Goal: Information Seeking & Learning: Understand process/instructions

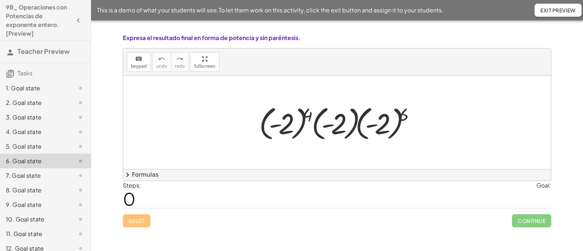
click at [34, 187] on div "8. Goal state" at bounding box center [35, 190] width 59 height 9
click at [36, 184] on div "8. Goal state" at bounding box center [45, 190] width 91 height 15
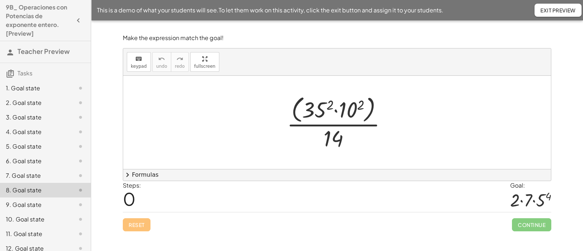
scroll to position [165, 0]
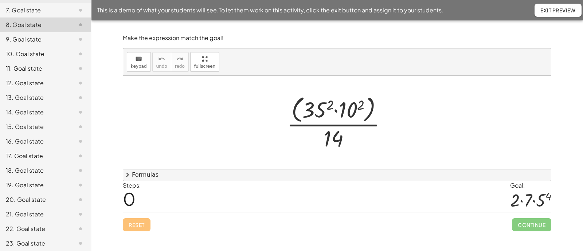
click at [36, 155] on div "17. Goal state" at bounding box center [35, 156] width 59 height 9
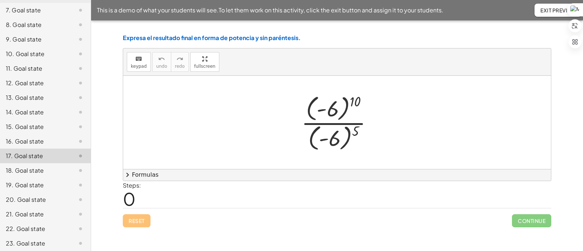
click at [356, 99] on div at bounding box center [340, 122] width 85 height 60
click at [357, 104] on div at bounding box center [340, 122] width 85 height 60
drag, startPoint x: 357, startPoint y: 129, endPoint x: 357, endPoint y: 134, distance: 5.1
click at [357, 134] on div at bounding box center [340, 122] width 85 height 60
drag, startPoint x: 357, startPoint y: 133, endPoint x: 374, endPoint y: 99, distance: 37.0
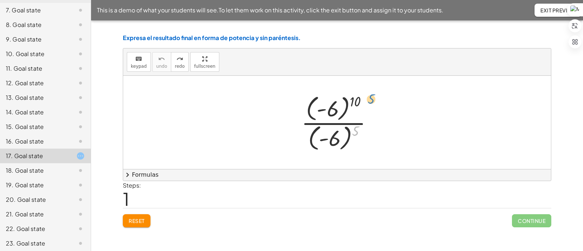
click at [374, 99] on div at bounding box center [340, 122] width 85 height 60
click at [358, 99] on div at bounding box center [340, 122] width 85 height 60
click at [356, 123] on div at bounding box center [340, 122] width 85 height 60
click at [359, 122] on div at bounding box center [340, 122] width 85 height 60
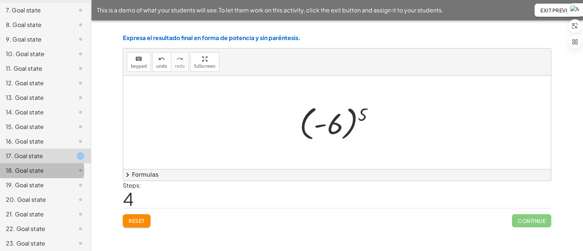
click at [41, 172] on div "18. Goal state" at bounding box center [35, 170] width 59 height 9
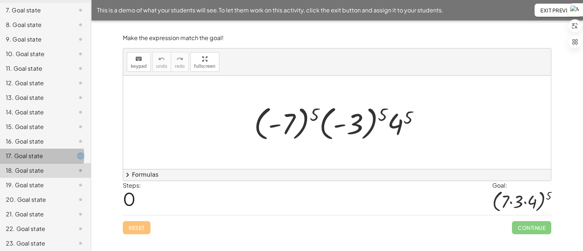
click at [42, 156] on div "17. Goal state" at bounding box center [35, 156] width 59 height 9
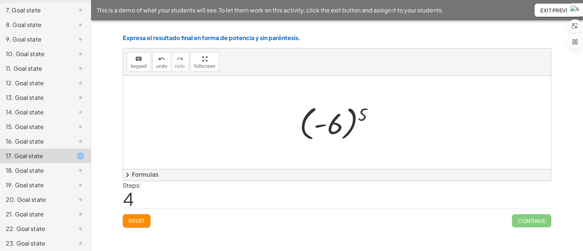
click at [325, 122] on div at bounding box center [340, 122] width 88 height 40
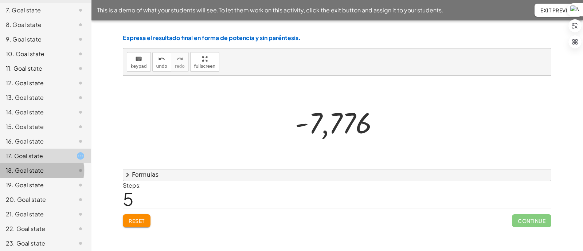
click at [48, 171] on div "18. Goal state" at bounding box center [35, 170] width 59 height 9
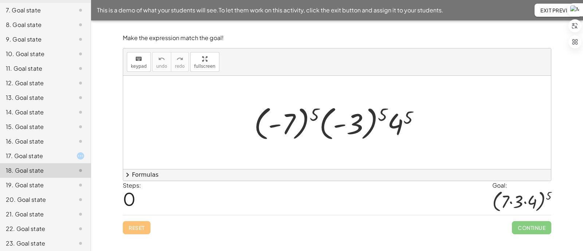
click at [42, 179] on div "19. Goal state" at bounding box center [45, 185] width 91 height 15
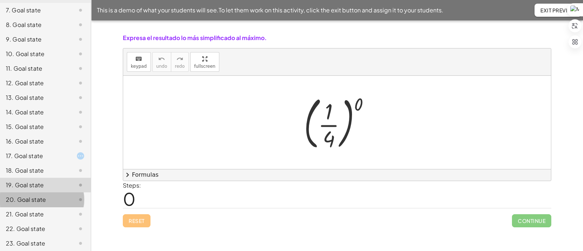
click at [44, 197] on div "20. Goal state" at bounding box center [35, 199] width 59 height 9
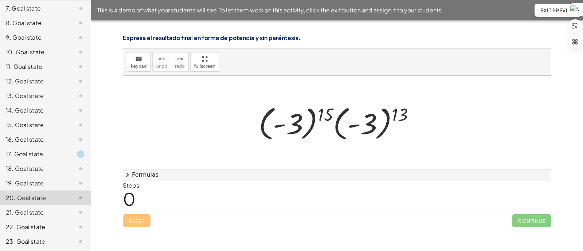
scroll to position [168, 0]
click at [327, 125] on div at bounding box center [339, 122] width 169 height 40
click at [321, 114] on div at bounding box center [339, 122] width 169 height 40
drag, startPoint x: 330, startPoint y: 111, endPoint x: 425, endPoint y: 112, distance: 94.4
click at [425, 112] on div "15 · ( - 3 ) 15 · ( - 3 ) 13" at bounding box center [337, 123] width 179 height 44
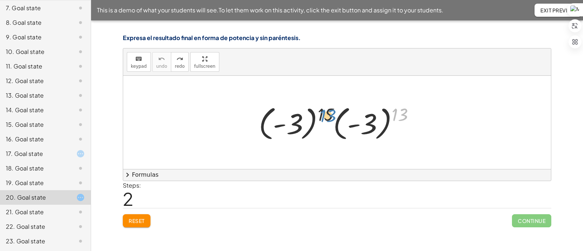
drag, startPoint x: 406, startPoint y: 115, endPoint x: 335, endPoint y: 116, distance: 71.1
click at [335, 116] on div at bounding box center [339, 122] width 169 height 40
drag, startPoint x: 399, startPoint y: 114, endPoint x: 327, endPoint y: 112, distance: 72.2
click at [327, 112] on div at bounding box center [339, 122] width 169 height 40
drag, startPoint x: 327, startPoint y: 112, endPoint x: 433, endPoint y: 112, distance: 106.1
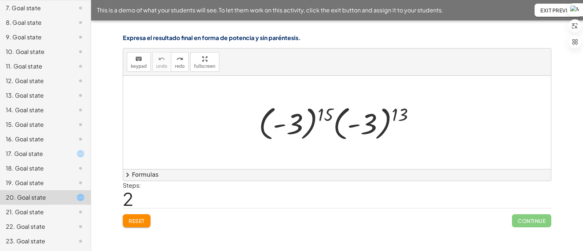
click at [322, 129] on div at bounding box center [339, 122] width 169 height 40
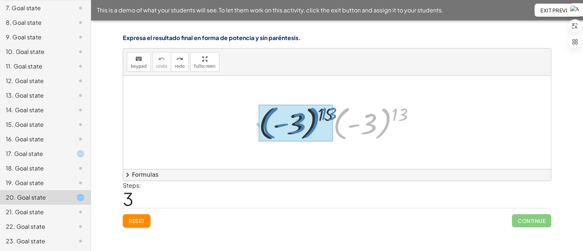
drag, startPoint x: 384, startPoint y: 121, endPoint x: 312, endPoint y: 120, distance: 71.8
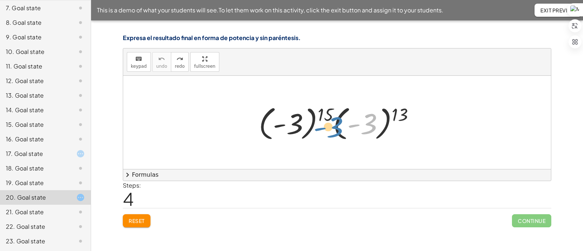
drag, startPoint x: 367, startPoint y: 125, endPoint x: 388, endPoint y: 124, distance: 21.2
click at [388, 124] on div at bounding box center [339, 122] width 169 height 40
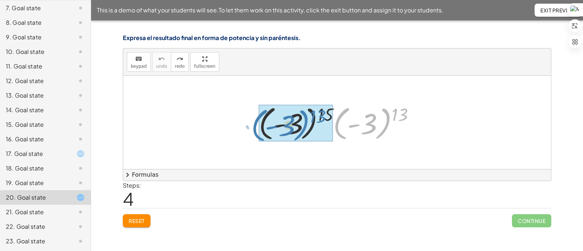
drag, startPoint x: 344, startPoint y: 118, endPoint x: 262, endPoint y: 119, distance: 82.0
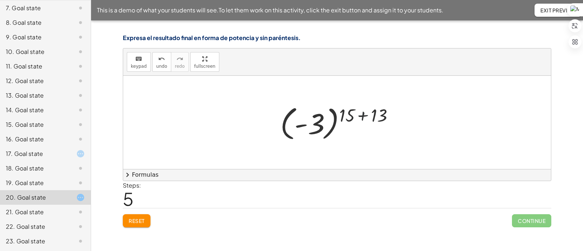
click at [362, 119] on div at bounding box center [340, 122] width 127 height 40
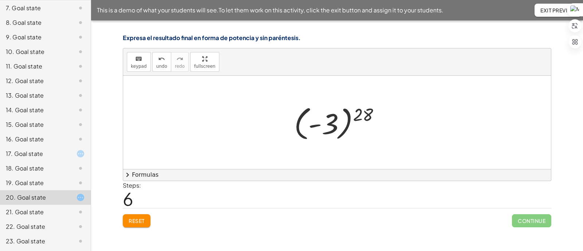
click at [336, 128] on div at bounding box center [339, 122] width 99 height 40
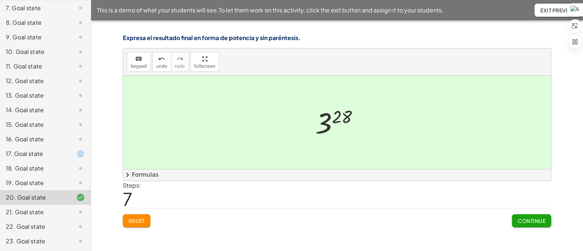
click at [326, 127] on div at bounding box center [340, 123] width 57 height 36
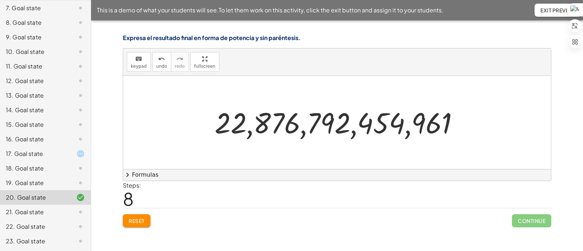
click at [30, 207] on div "21. Goal state" at bounding box center [45, 212] width 91 height 15
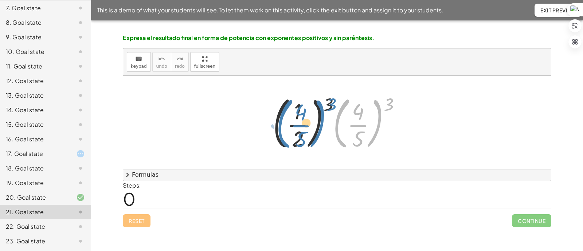
drag, startPoint x: 347, startPoint y: 120, endPoint x: 289, endPoint y: 120, distance: 57.2
click at [289, 120] on div at bounding box center [339, 122] width 141 height 60
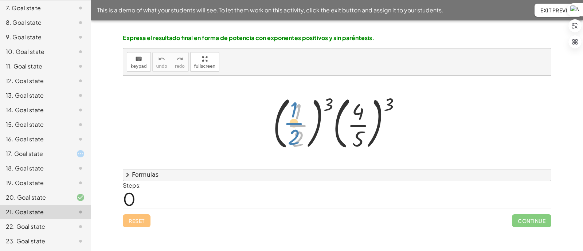
drag, startPoint x: 306, startPoint y: 122, endPoint x: 301, endPoint y: 121, distance: 5.7
click at [301, 121] on div at bounding box center [339, 122] width 141 height 60
drag, startPoint x: 358, startPoint y: 123, endPoint x: 307, endPoint y: 119, distance: 51.9
click at [307, 119] on div at bounding box center [339, 122] width 141 height 60
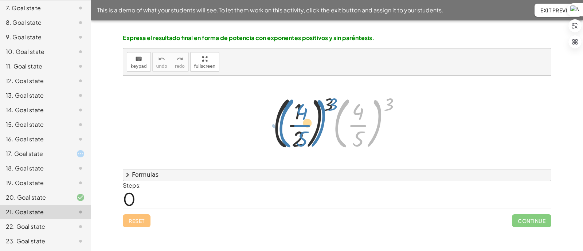
drag, startPoint x: 338, startPoint y: 121, endPoint x: 282, endPoint y: 120, distance: 56.1
click at [282, 120] on div at bounding box center [339, 122] width 141 height 60
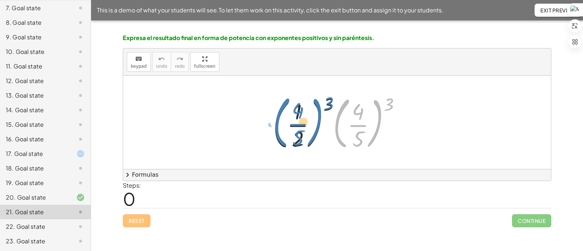
drag, startPoint x: 337, startPoint y: 122, endPoint x: 277, endPoint y: 121, distance: 60.1
click at [277, 121] on div at bounding box center [339, 122] width 141 height 60
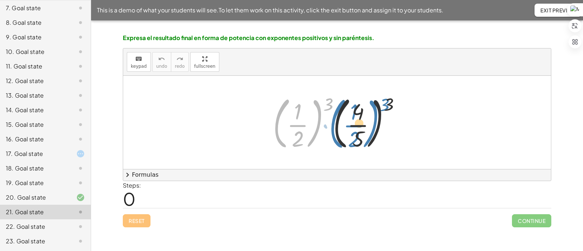
drag, startPoint x: 276, startPoint y: 121, endPoint x: 332, endPoint y: 121, distance: 56.1
click at [332, 121] on div at bounding box center [339, 122] width 141 height 60
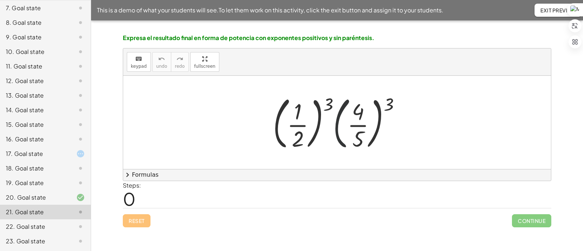
click at [329, 126] on div at bounding box center [339, 122] width 141 height 60
click at [336, 124] on div at bounding box center [339, 122] width 141 height 60
drag, startPoint x: 330, startPoint y: 106, endPoint x: 390, endPoint y: 105, distance: 60.5
click at [390, 105] on div at bounding box center [339, 122] width 141 height 60
drag, startPoint x: 389, startPoint y: 106, endPoint x: 328, endPoint y: 110, distance: 61.0
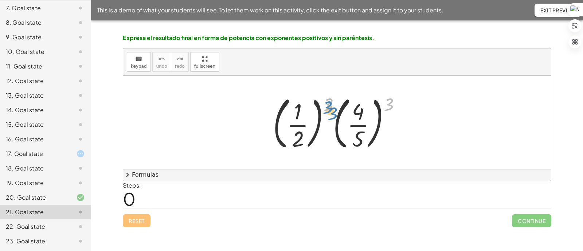
click at [328, 110] on div at bounding box center [339, 122] width 141 height 60
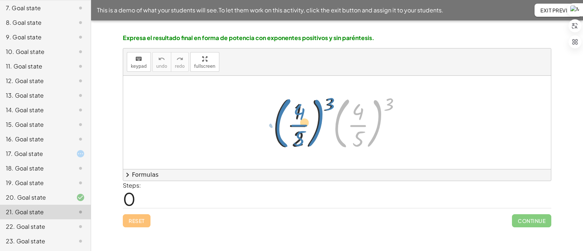
drag, startPoint x: 337, startPoint y: 121, endPoint x: 278, endPoint y: 121, distance: 59.0
click at [278, 121] on div at bounding box center [339, 122] width 141 height 60
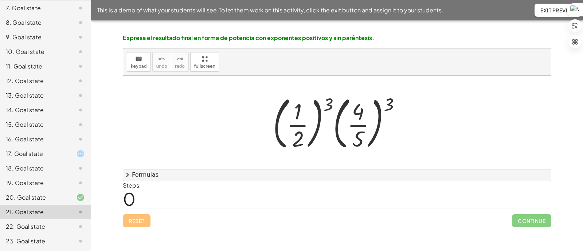
click at [328, 104] on div at bounding box center [339, 122] width 141 height 60
drag, startPoint x: 328, startPoint y: 105, endPoint x: 303, endPoint y: 105, distance: 25.2
click at [303, 105] on div at bounding box center [339, 122] width 141 height 60
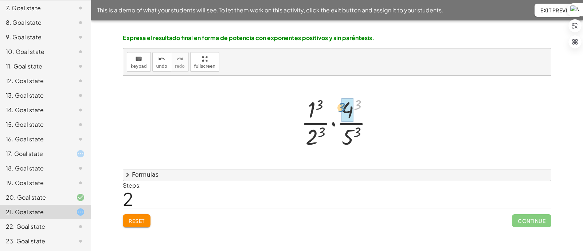
drag, startPoint x: 375, startPoint y: 106, endPoint x: 360, endPoint y: 109, distance: 15.2
click at [360, 109] on div at bounding box center [339, 122] width 85 height 56
click at [163, 62] on div "undo" at bounding box center [161, 58] width 11 height 9
click at [321, 132] on div at bounding box center [339, 122] width 85 height 56
click at [351, 112] on div at bounding box center [340, 122] width 81 height 56
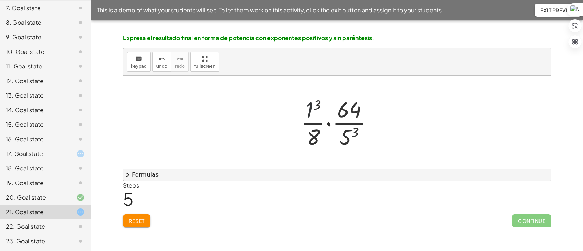
click at [312, 106] on div at bounding box center [339, 122] width 85 height 56
click at [344, 138] on div at bounding box center [339, 122] width 83 height 56
drag, startPoint x: 355, startPoint y: 107, endPoint x: 320, endPoint y: 133, distance: 44.0
click at [320, 133] on div at bounding box center [339, 122] width 90 height 56
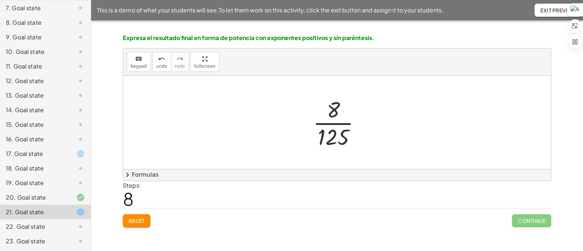
click at [37, 209] on div "21. Goal state" at bounding box center [35, 212] width 59 height 9
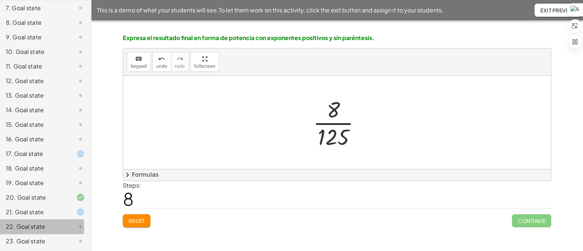
click at [36, 226] on div "22. Goal state" at bounding box center [35, 226] width 59 height 9
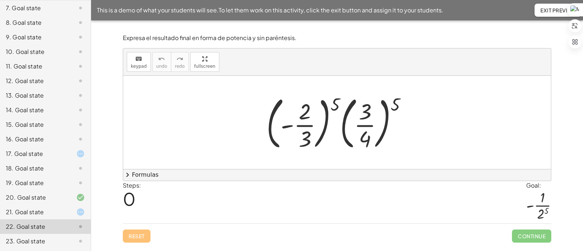
click at [35, 239] on div "23. Goal state" at bounding box center [35, 241] width 59 height 9
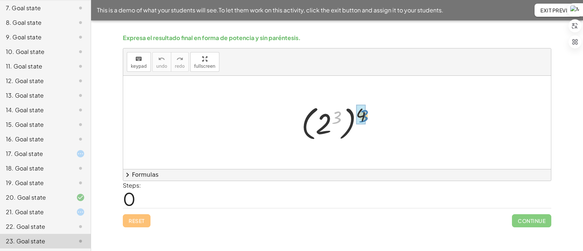
drag, startPoint x: 336, startPoint y: 117, endPoint x: 363, endPoint y: 116, distance: 27.0
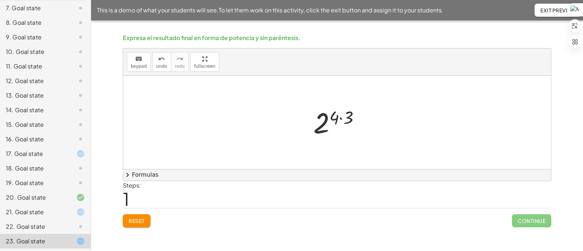
click at [341, 118] on div at bounding box center [340, 123] width 60 height 36
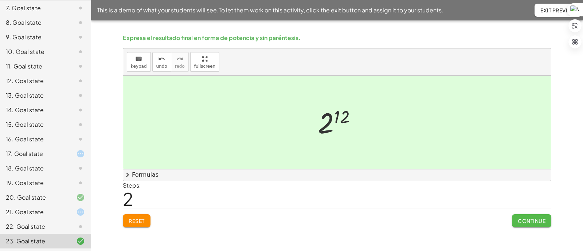
click at [536, 221] on span "Continue" at bounding box center [532, 221] width 28 height 7
